Goal: Navigation & Orientation: Find specific page/section

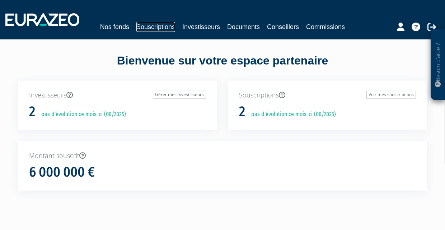
click at [161, 28] on link "Souscriptions" at bounding box center [155, 27] width 39 height 10
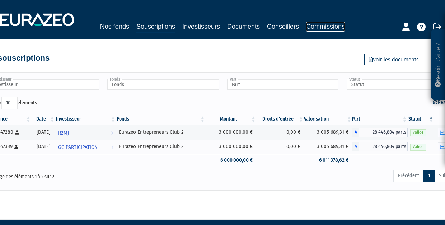
click at [326, 23] on link "Commissions" at bounding box center [325, 27] width 39 height 10
